Goal: Information Seeking & Learning: Learn about a topic

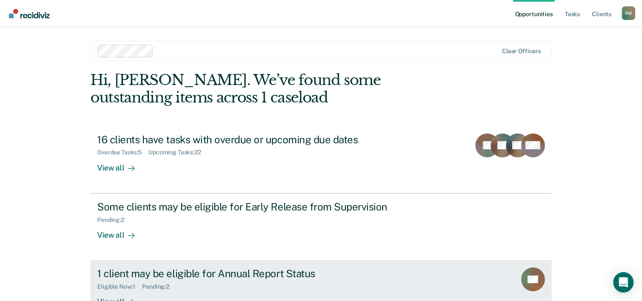
click at [296, 275] on div "1 client may be eligible for Annual Report Status" at bounding box center [246, 273] width 298 height 12
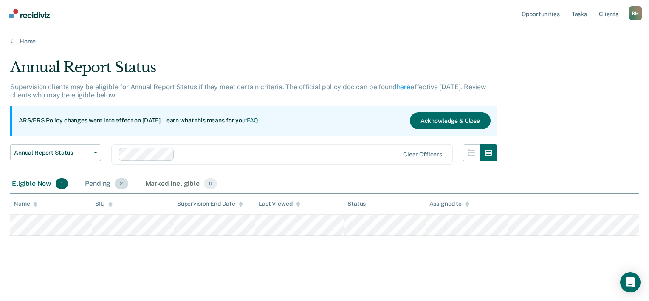
click at [100, 183] on div "Pending 2" at bounding box center [106, 183] width 46 height 19
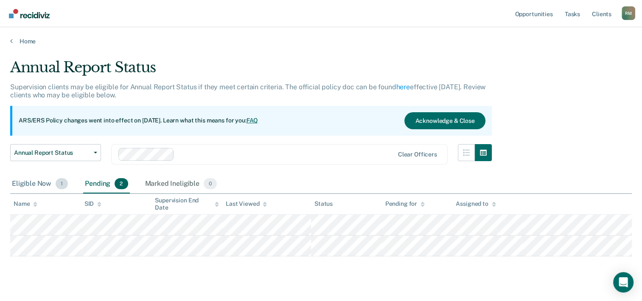
click at [37, 182] on div "Eligible Now 1" at bounding box center [39, 183] width 59 height 19
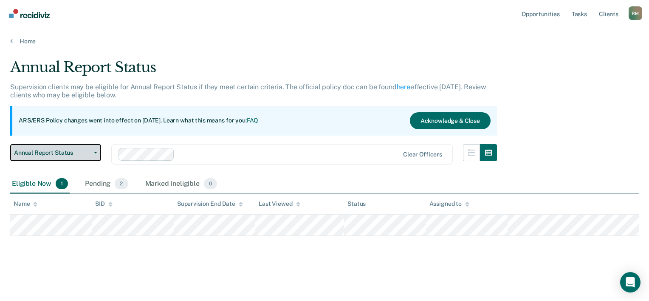
click at [96, 152] on icon "button" at bounding box center [95, 153] width 3 height 2
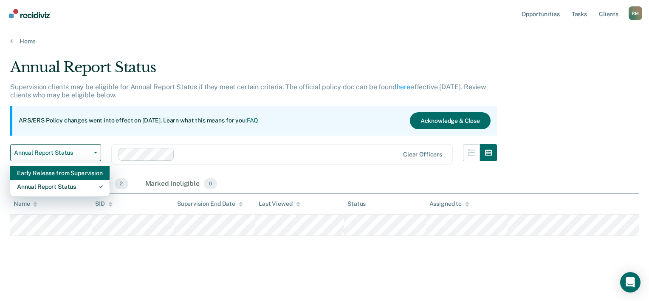
click at [75, 173] on div "Early Release from Supervision" at bounding box center [60, 173] width 86 height 14
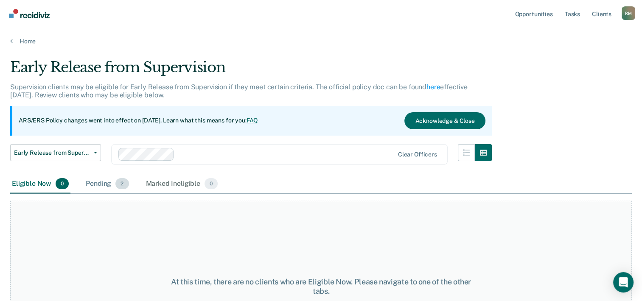
click at [109, 181] on div "Pending 2" at bounding box center [107, 183] width 46 height 19
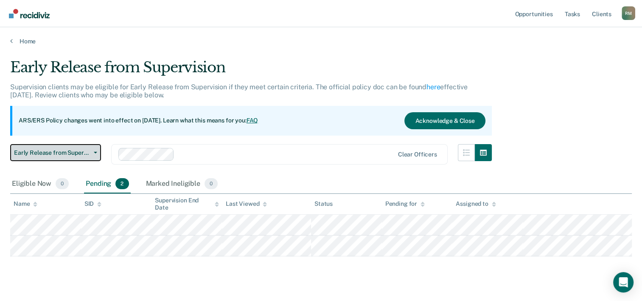
click at [94, 152] on icon "button" at bounding box center [95, 153] width 3 height 2
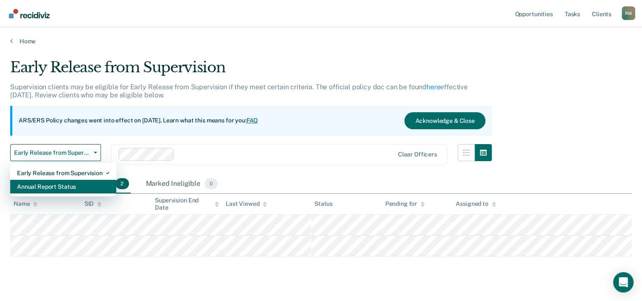
click at [76, 185] on div "Annual Report Status" at bounding box center [63, 187] width 93 height 14
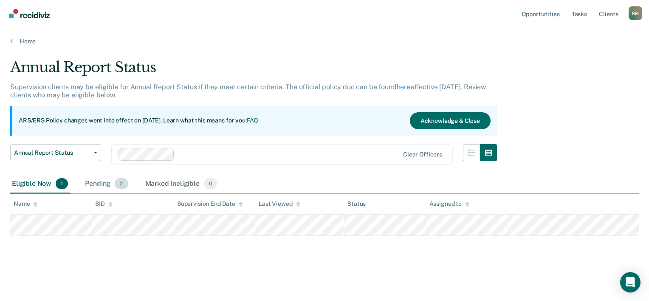
click at [92, 185] on div "Pending 2" at bounding box center [106, 183] width 46 height 19
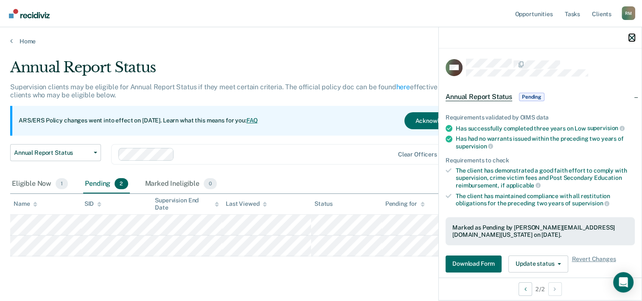
click at [630, 38] on icon "button" at bounding box center [632, 38] width 6 height 6
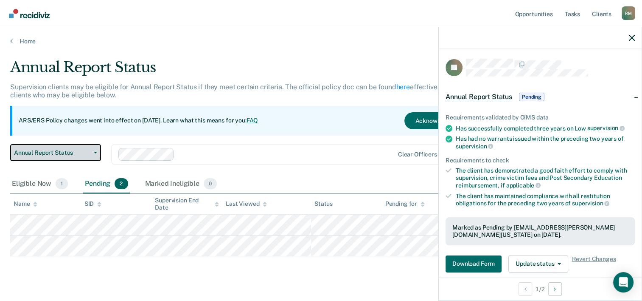
click at [96, 151] on button "Annual Report Status" at bounding box center [55, 152] width 91 height 17
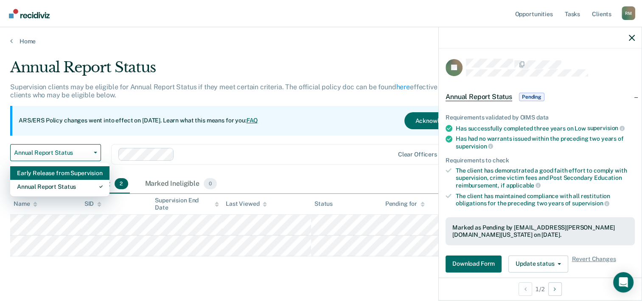
click at [75, 173] on div "Early Release from Supervision" at bounding box center [60, 173] width 86 height 14
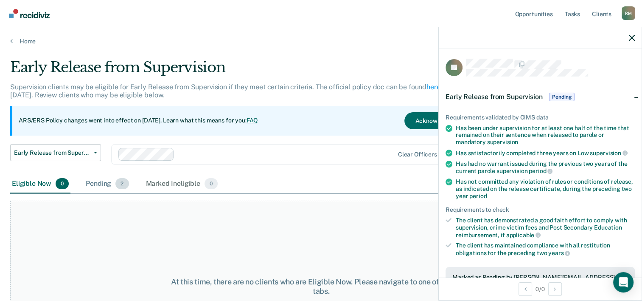
click at [107, 184] on div "Pending 2" at bounding box center [107, 183] width 46 height 19
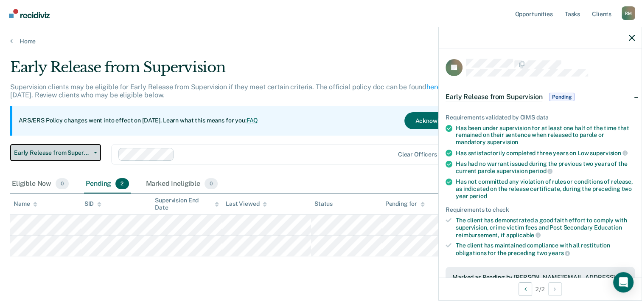
click at [97, 152] on icon "button" at bounding box center [95, 153] width 3 height 2
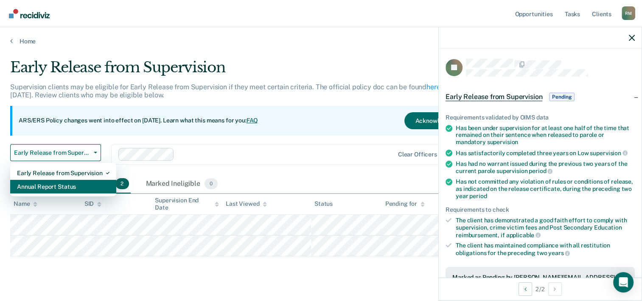
click at [80, 187] on div "Annual Report Status" at bounding box center [63, 187] width 93 height 14
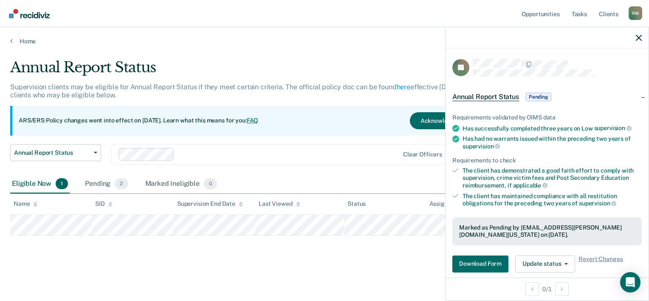
click at [30, 182] on div "Eligible Now 1" at bounding box center [39, 183] width 59 height 19
click at [98, 181] on div "Pending 2" at bounding box center [106, 183] width 46 height 19
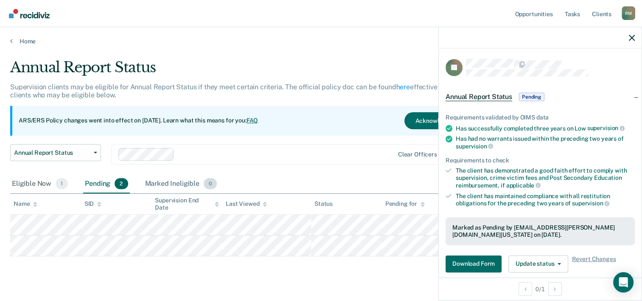
click at [172, 185] on div "Marked Ineligible 0" at bounding box center [181, 183] width 76 height 19
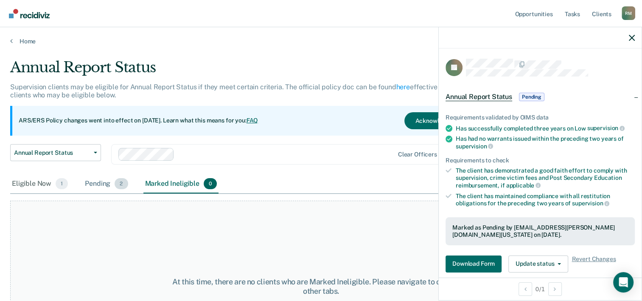
click at [93, 183] on div "Pending 2" at bounding box center [106, 183] width 46 height 19
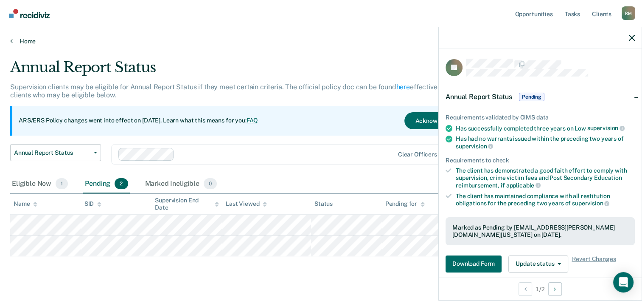
click at [24, 41] on link "Home" at bounding box center [321, 41] width 622 height 8
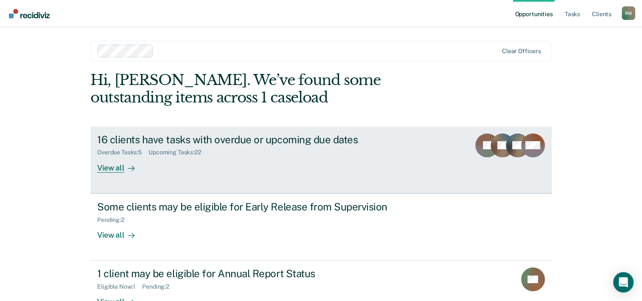
click at [283, 141] on div "16 clients have tasks with overdue or upcoming due dates" at bounding box center [246, 139] width 298 height 12
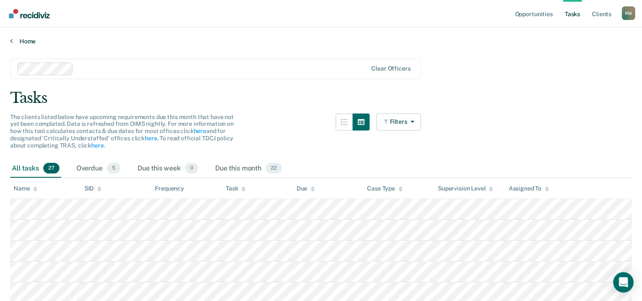
click at [30, 40] on link "Home" at bounding box center [321, 41] width 622 height 8
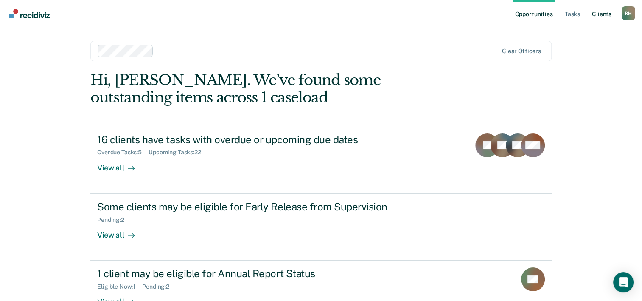
click at [607, 16] on link "Client s" at bounding box center [601, 13] width 23 height 27
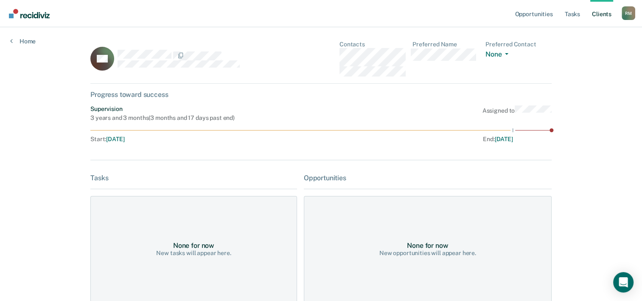
click at [601, 11] on link "Client s" at bounding box center [601, 13] width 23 height 27
click at [512, 54] on button "None" at bounding box center [499, 55] width 26 height 10
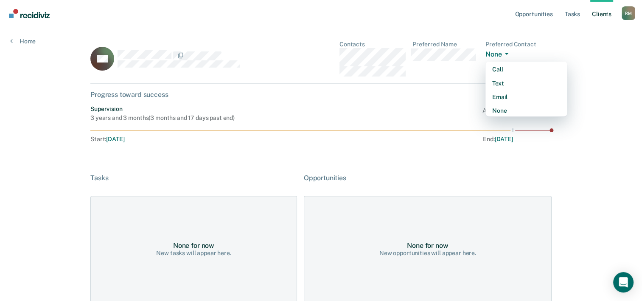
click at [509, 54] on icon "button" at bounding box center [506, 54] width 3 height 2
